Goal: Check status: Check status

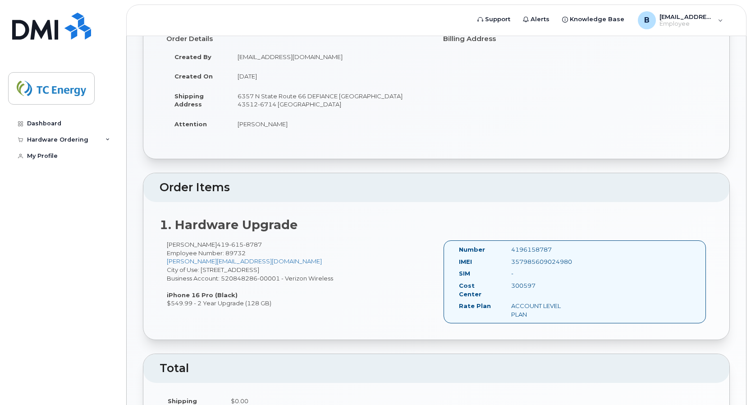
scroll to position [135, 0]
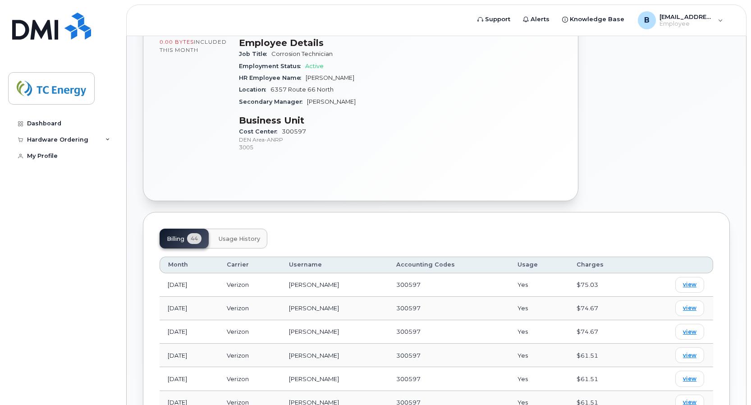
scroll to position [270, 0]
